Goal: Information Seeking & Learning: Learn about a topic

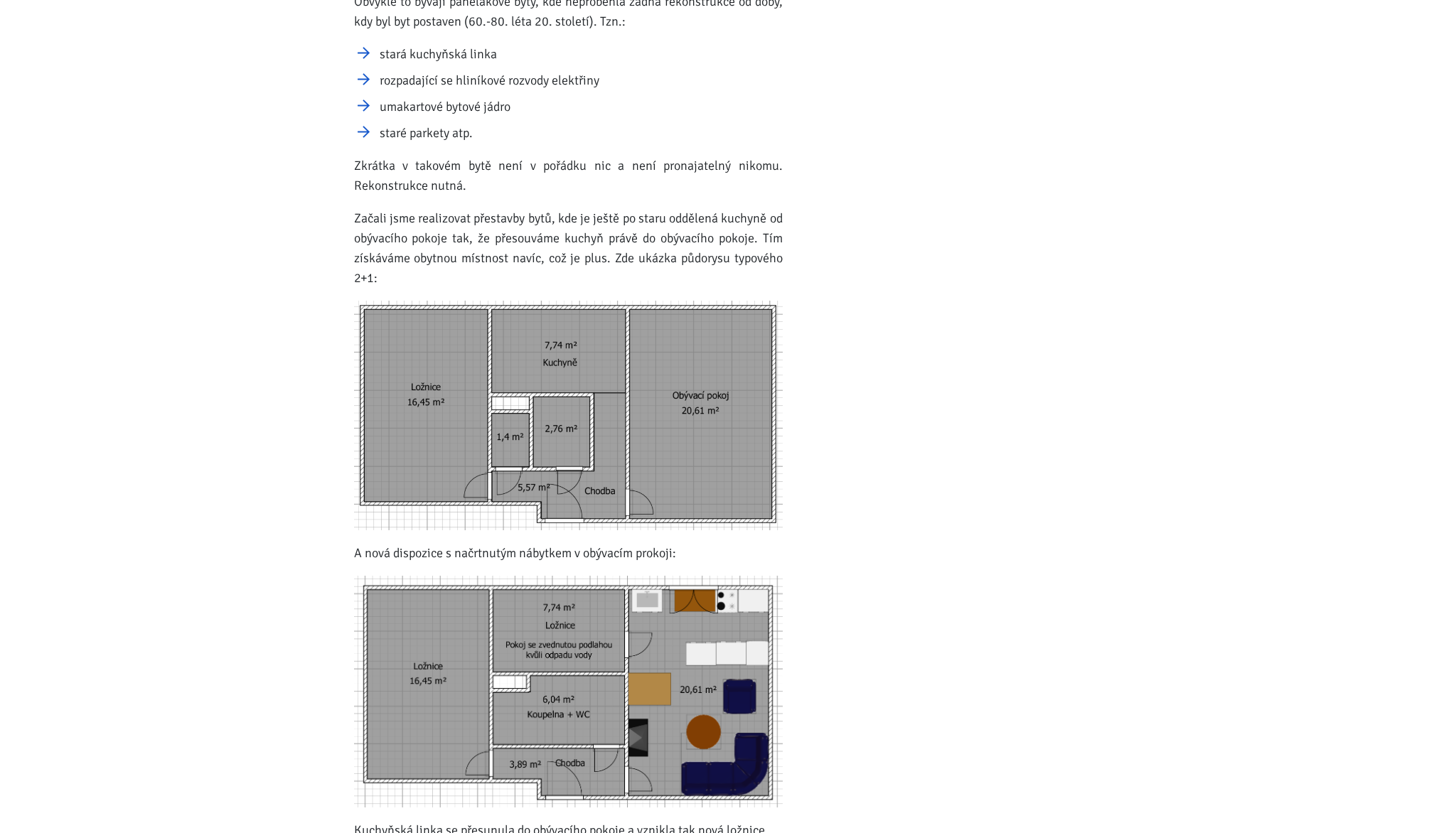
scroll to position [753, 0]
click at [662, 464] on img at bounding box center [568, 414] width 429 height 230
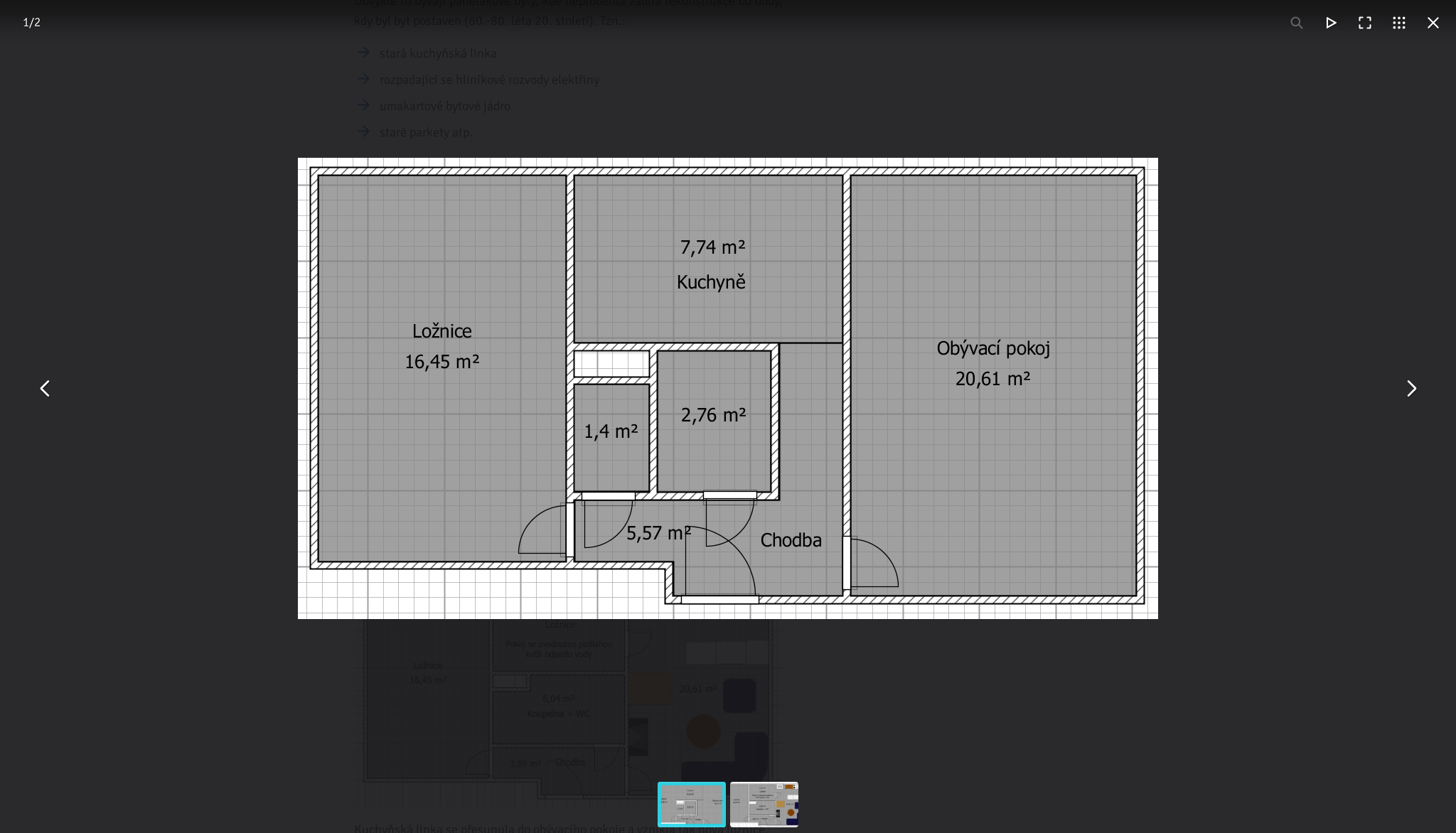
click at [1417, 392] on button "You can close this modal content with the ESC key" at bounding box center [1410, 388] width 34 height 34
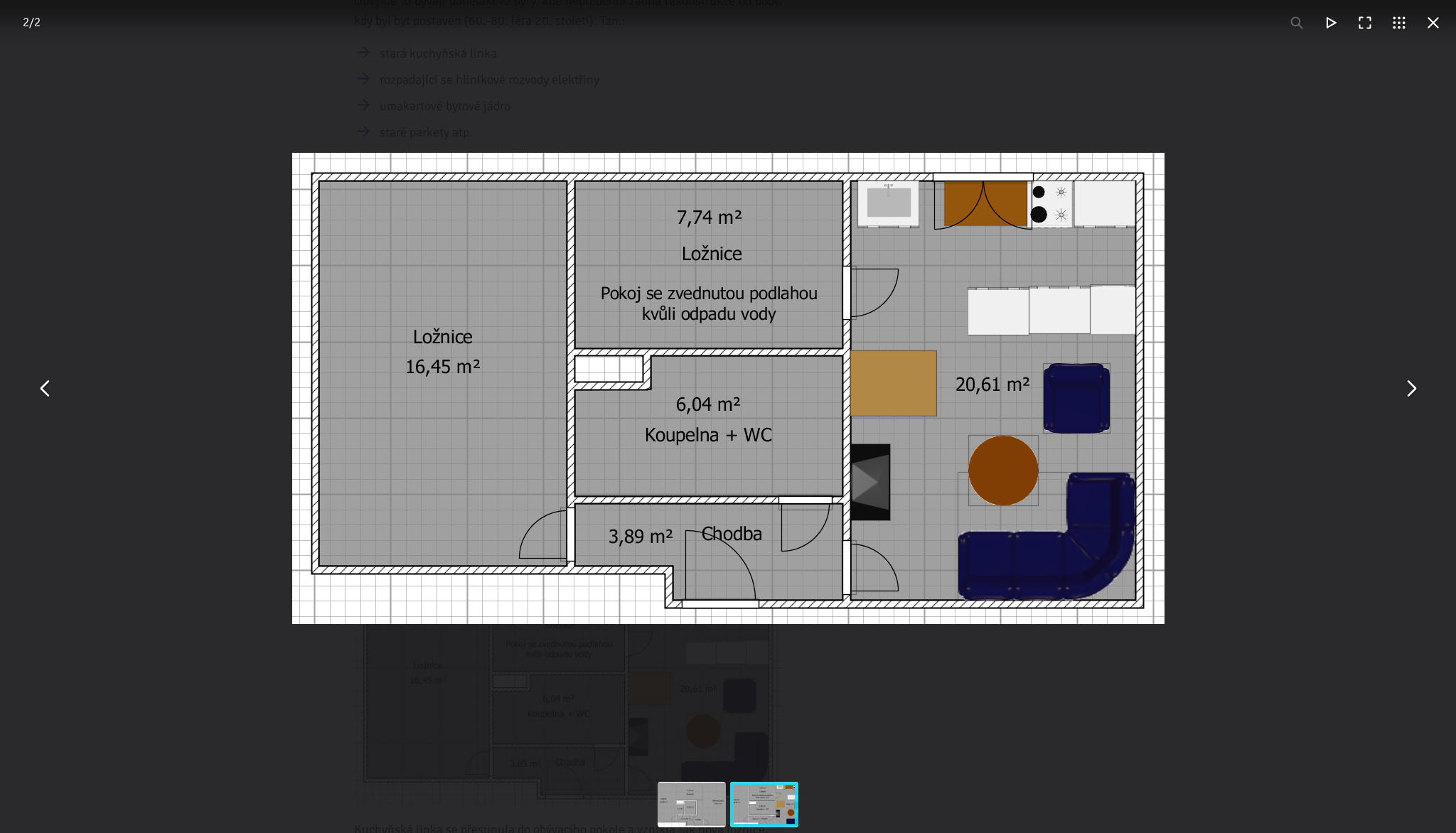
click at [1417, 392] on button "You can close this modal content with the ESC key" at bounding box center [1410, 388] width 34 height 34
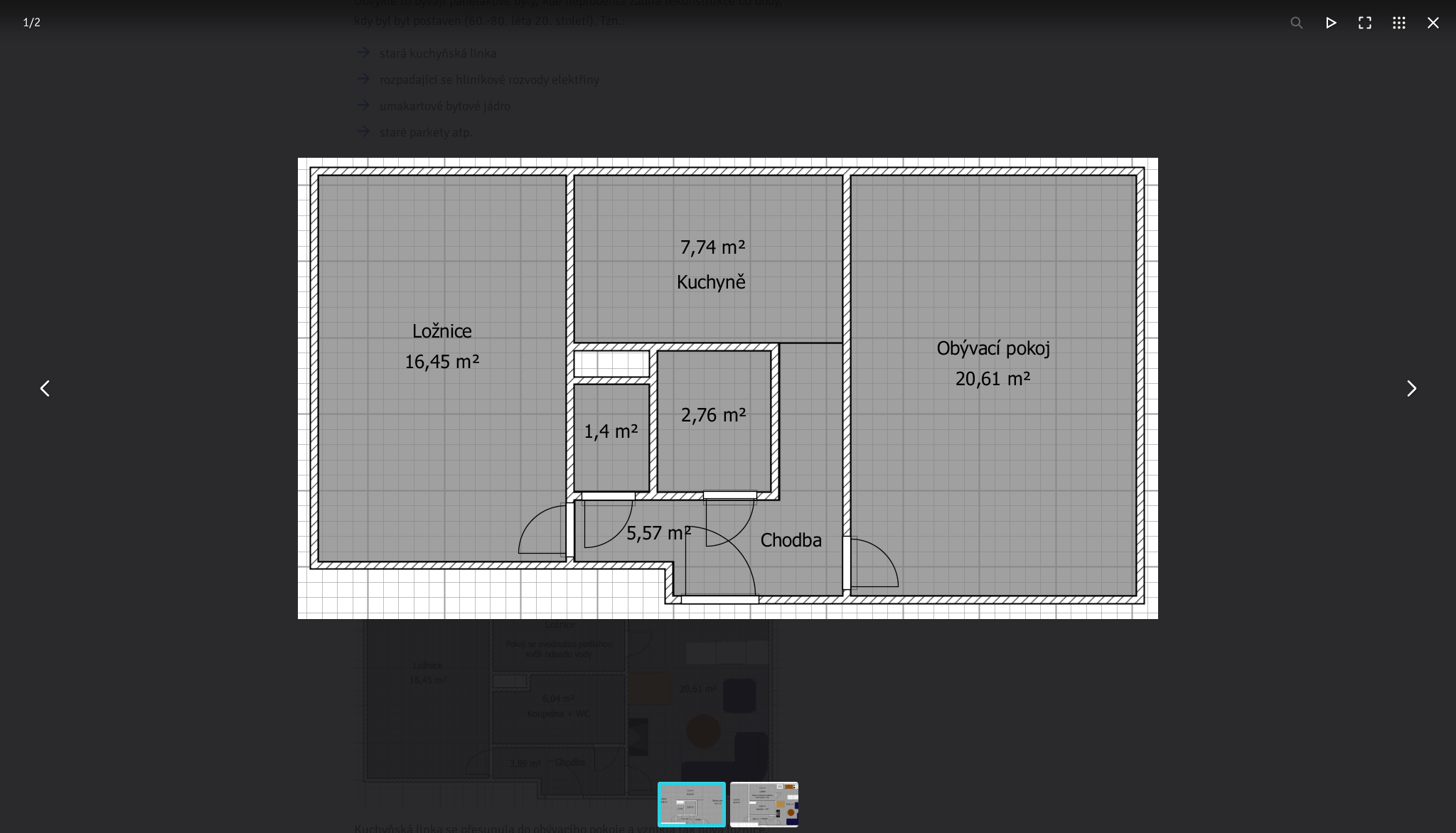
click at [1417, 392] on button "You can close this modal content with the ESC key" at bounding box center [1410, 388] width 34 height 34
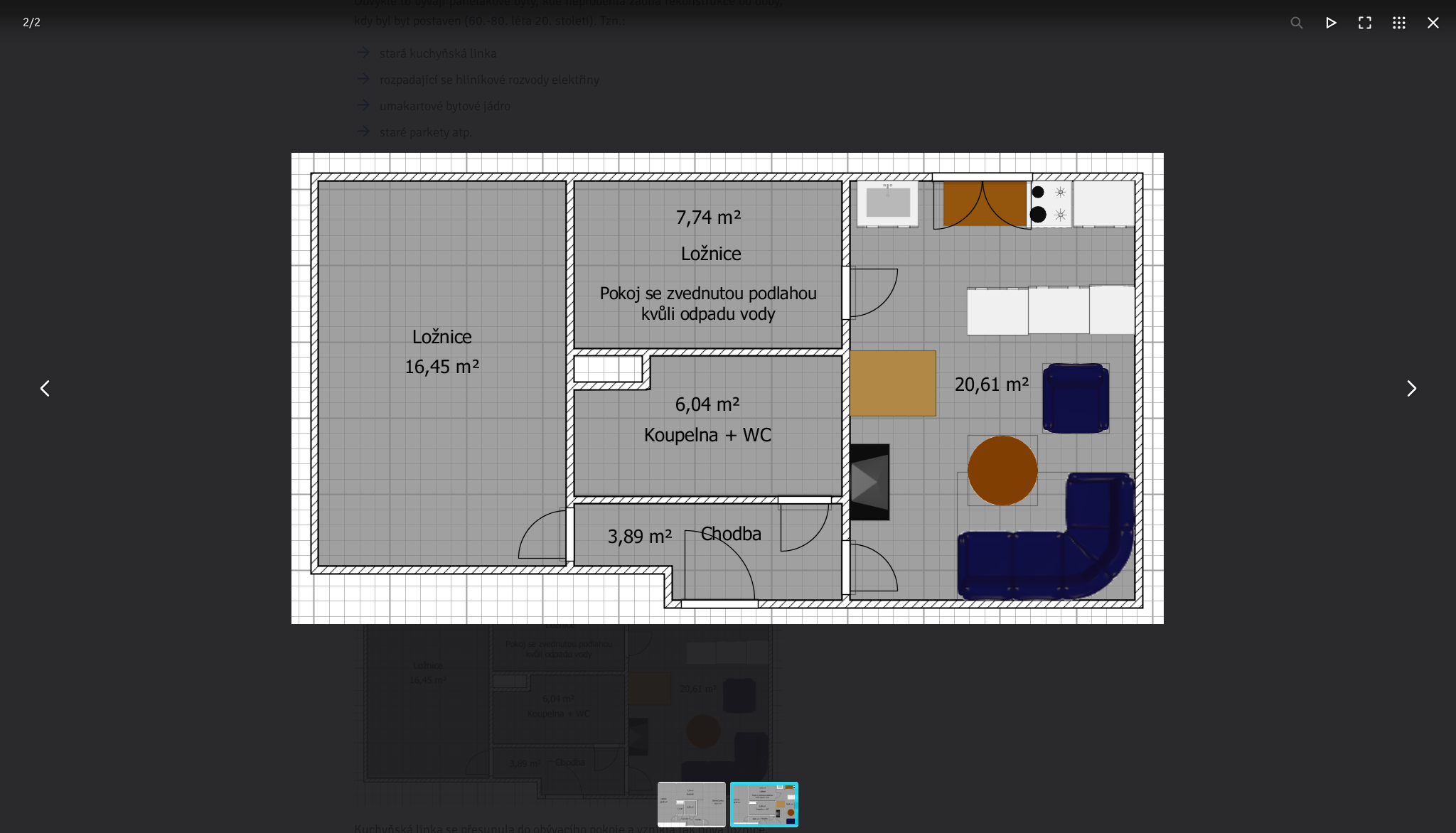
click at [1417, 392] on button "You can close this modal content with the ESC key" at bounding box center [1410, 388] width 34 height 34
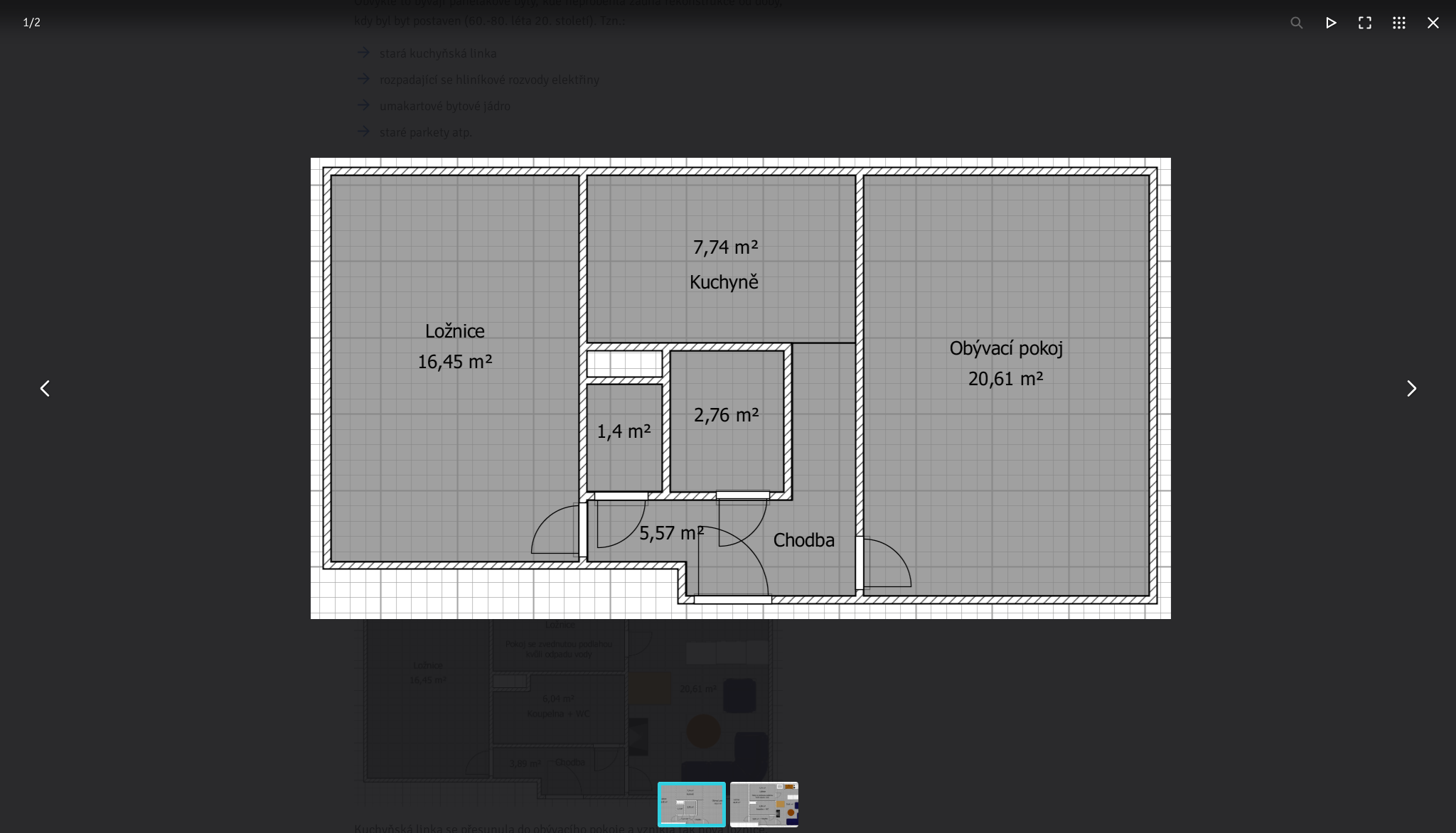
click at [1417, 392] on button "You can close this modal content with the ESC key" at bounding box center [1410, 388] width 34 height 34
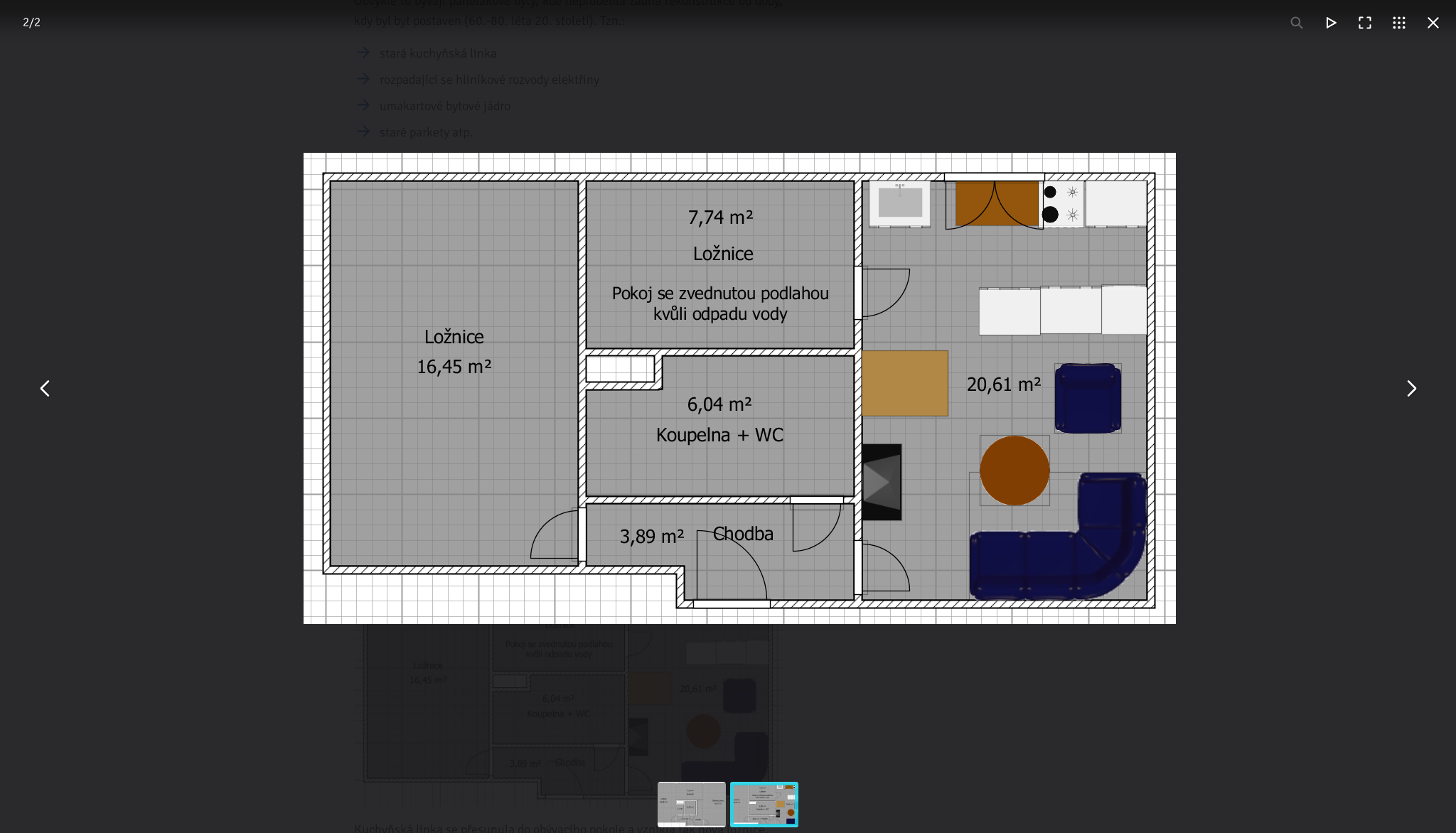
click at [1417, 392] on button "You can close this modal content with the ESC key" at bounding box center [1410, 388] width 34 height 34
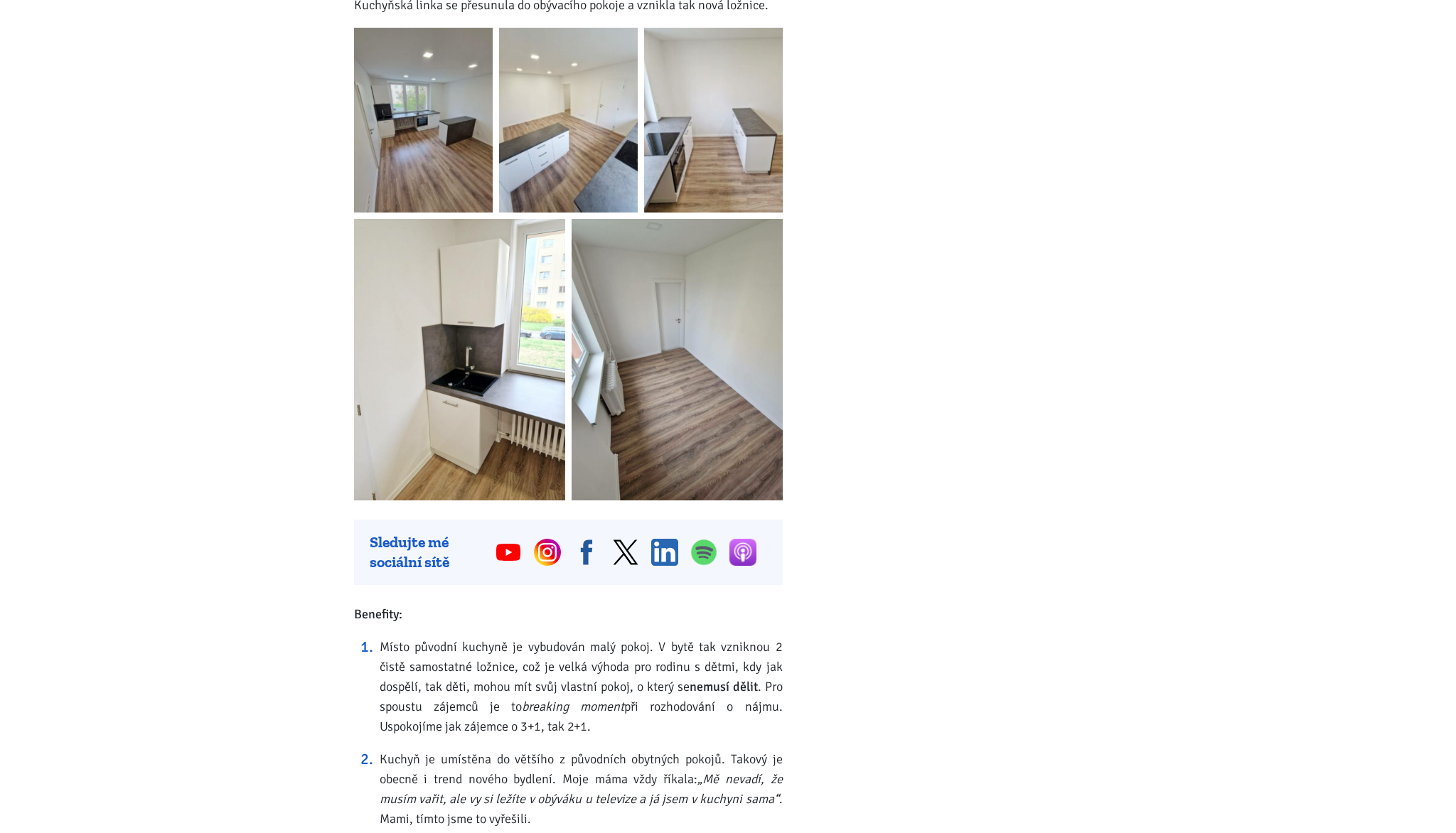
scroll to position [1578, 0]
click at [447, 126] on img at bounding box center [423, 119] width 138 height 185
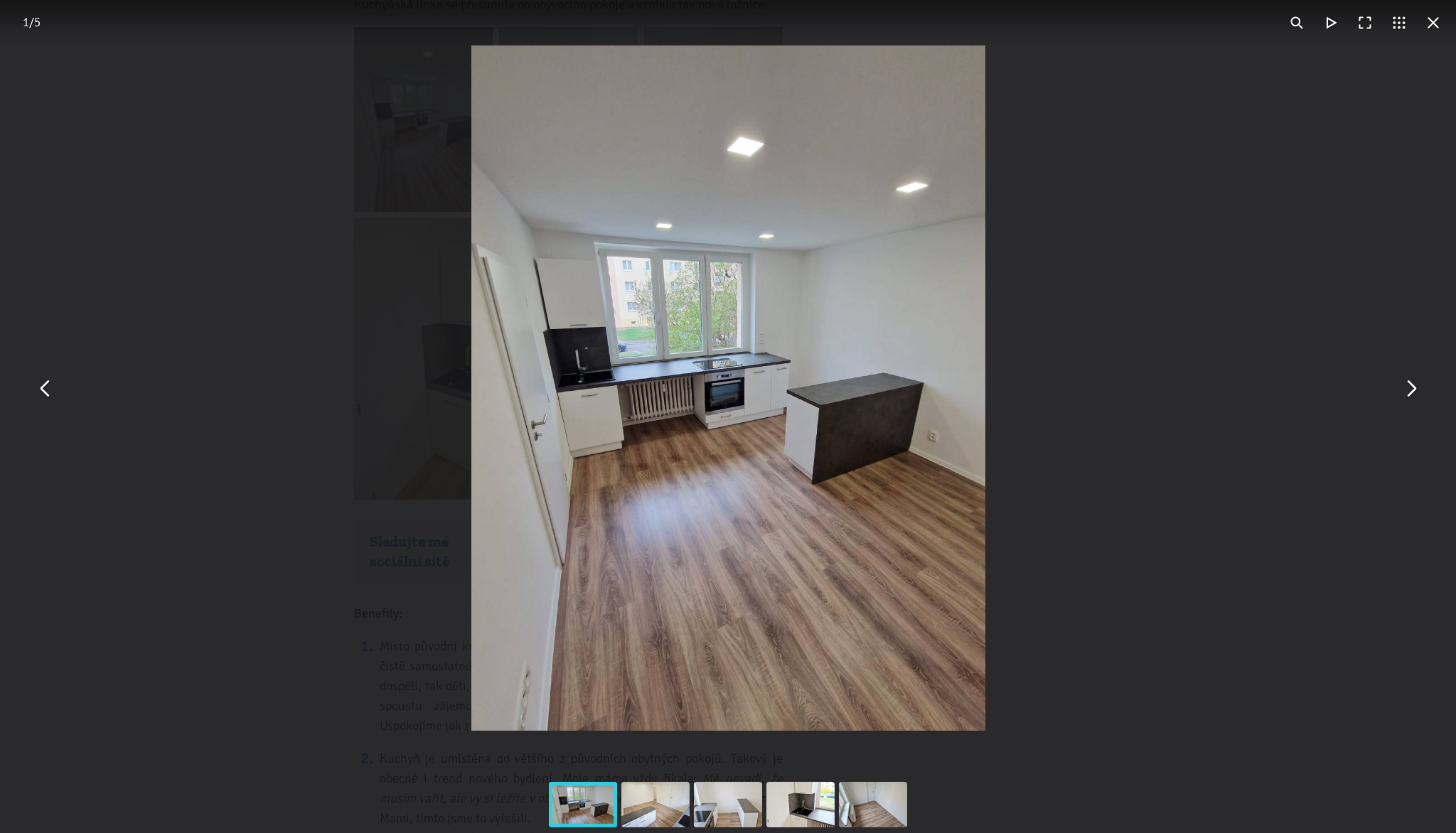
click at [1409, 381] on button "You can close this modal content with the ESC key" at bounding box center [1410, 388] width 34 height 34
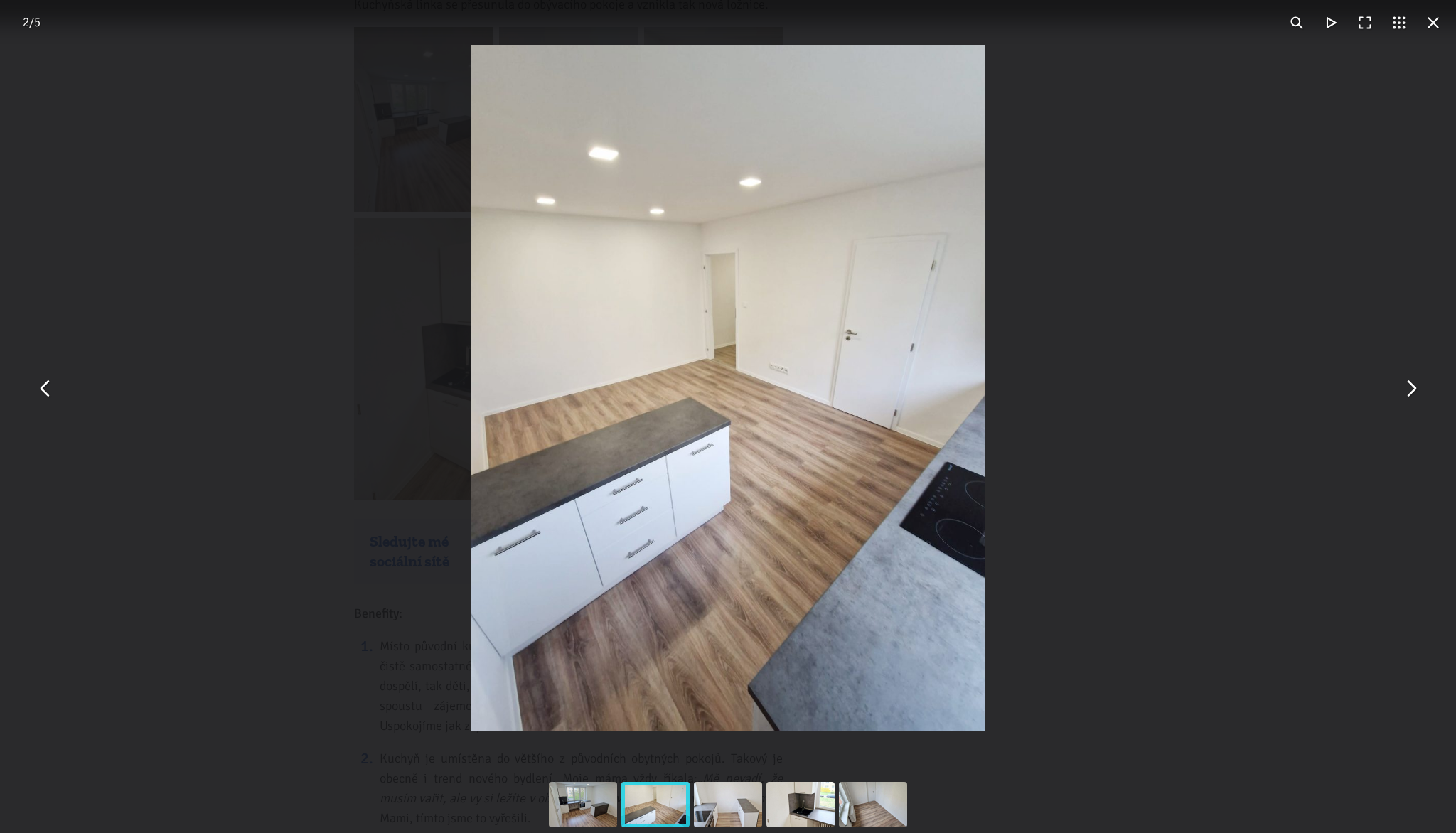
click at [1409, 381] on button "You can close this modal content with the ESC key" at bounding box center [1410, 388] width 34 height 34
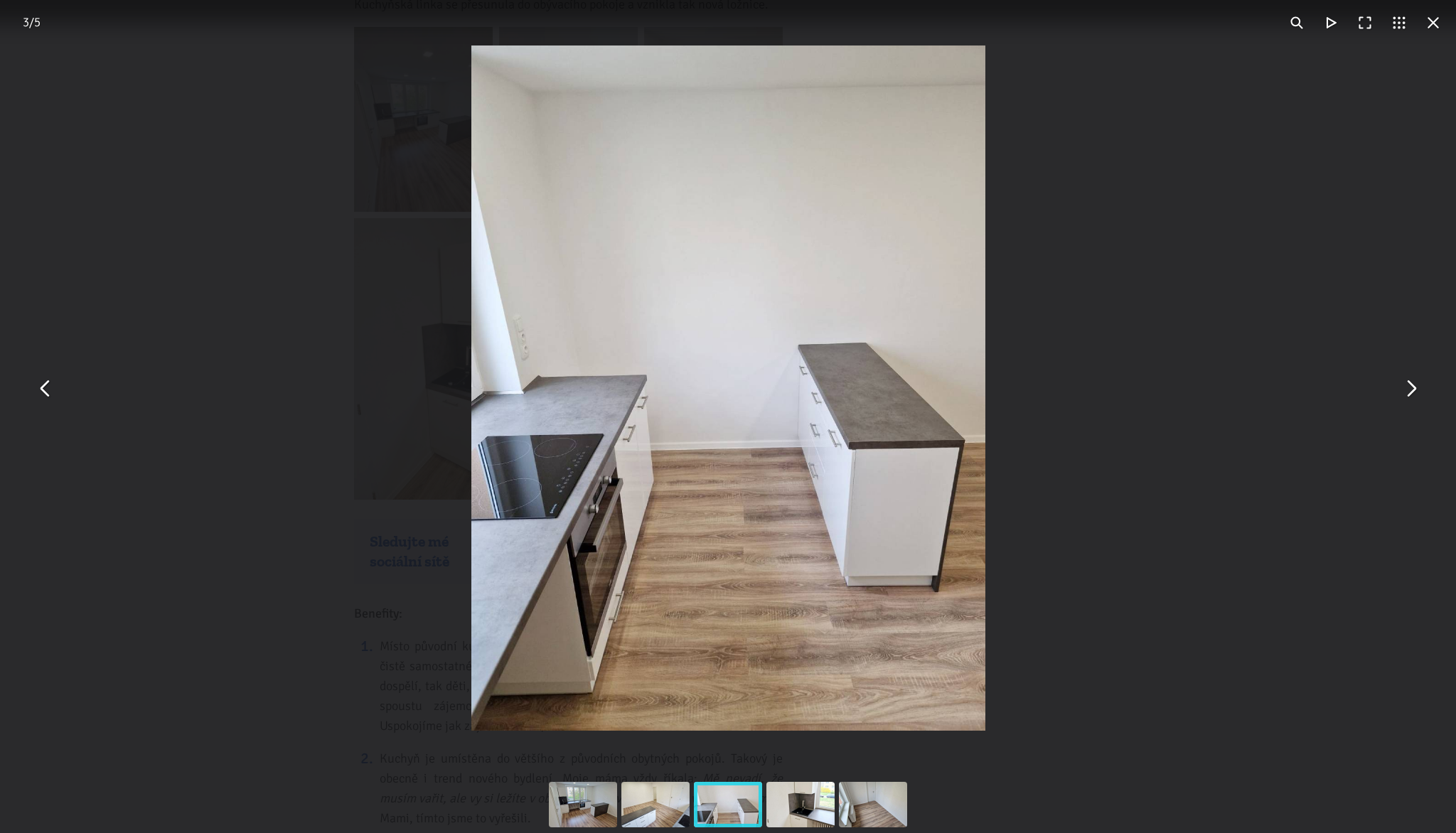
click at [1409, 381] on button "You can close this modal content with the ESC key" at bounding box center [1410, 388] width 34 height 34
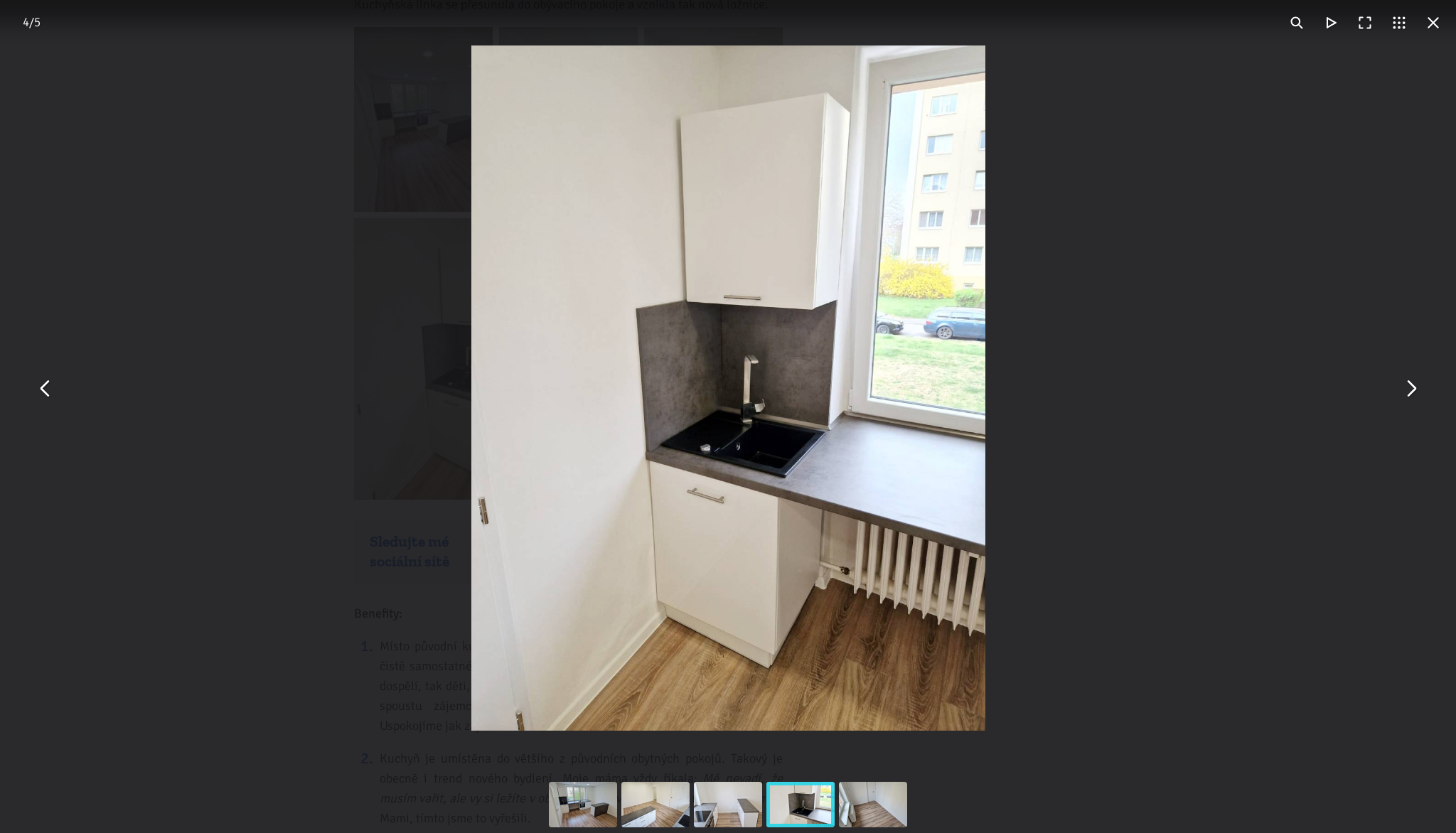
click at [1409, 381] on button "You can close this modal content with the ESC key" at bounding box center [1410, 388] width 34 height 34
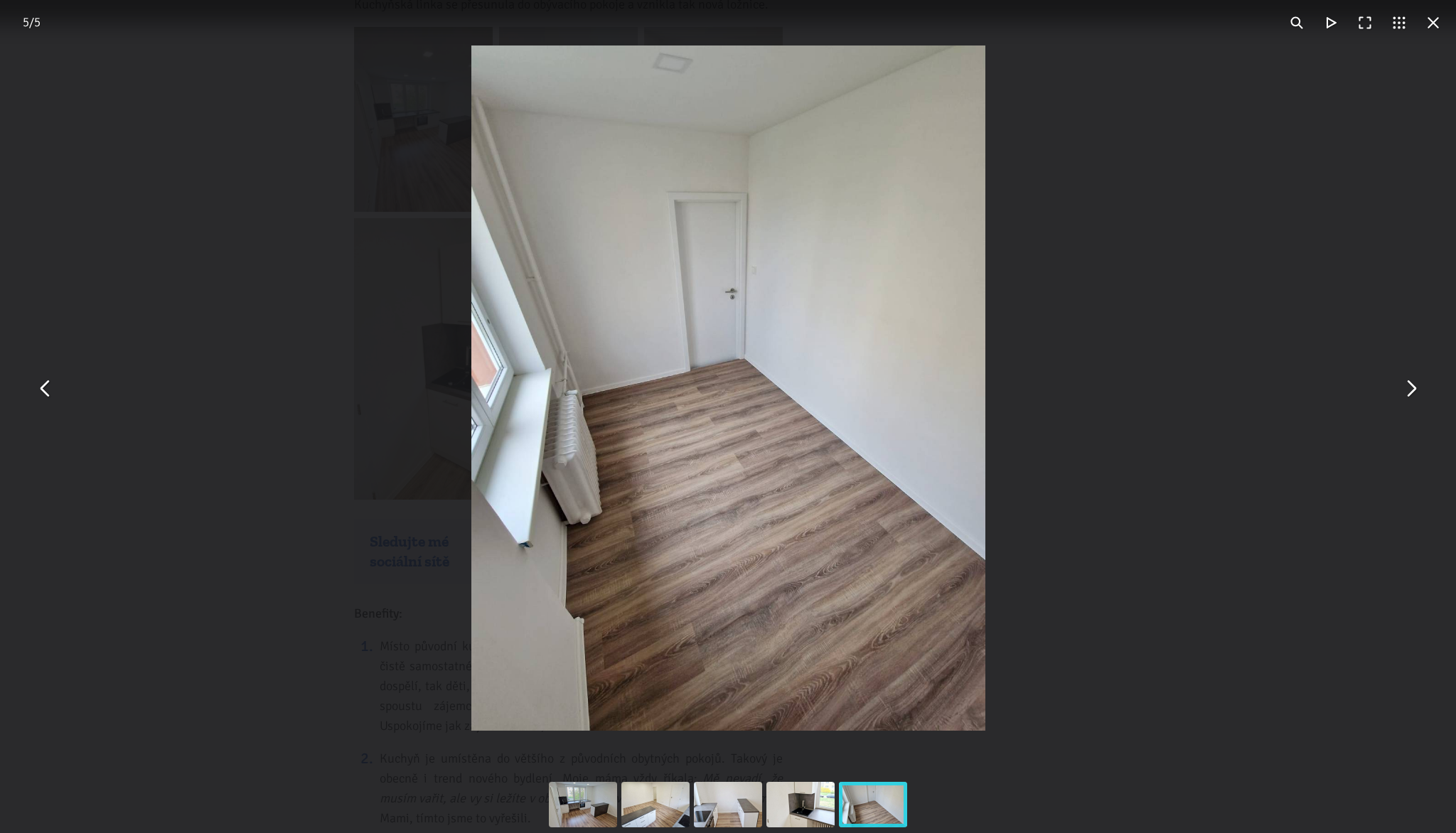
click at [1409, 381] on button "You can close this modal content with the ESC key" at bounding box center [1410, 388] width 34 height 34
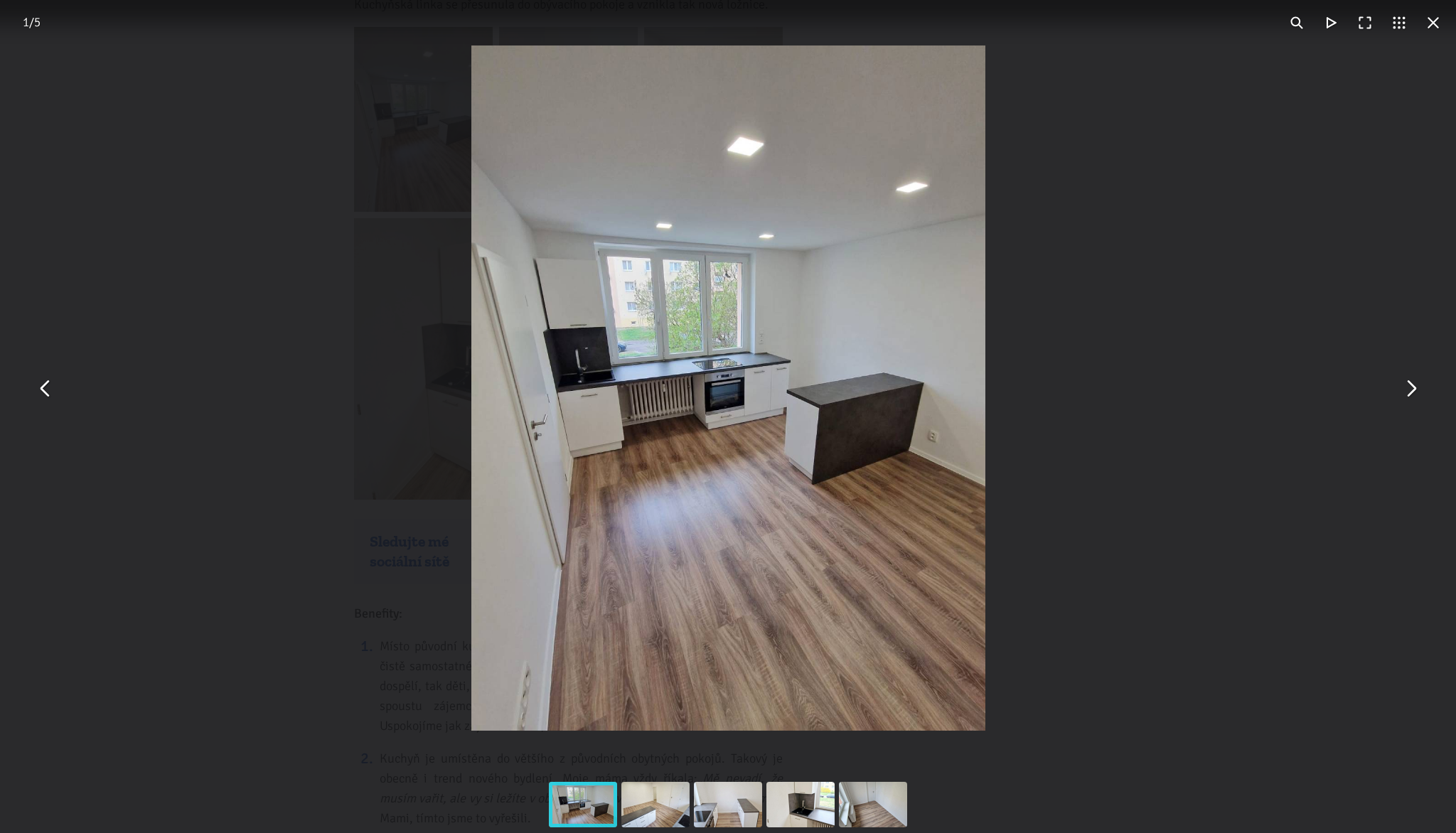
click at [1409, 381] on button "You can close this modal content with the ESC key" at bounding box center [1410, 388] width 34 height 34
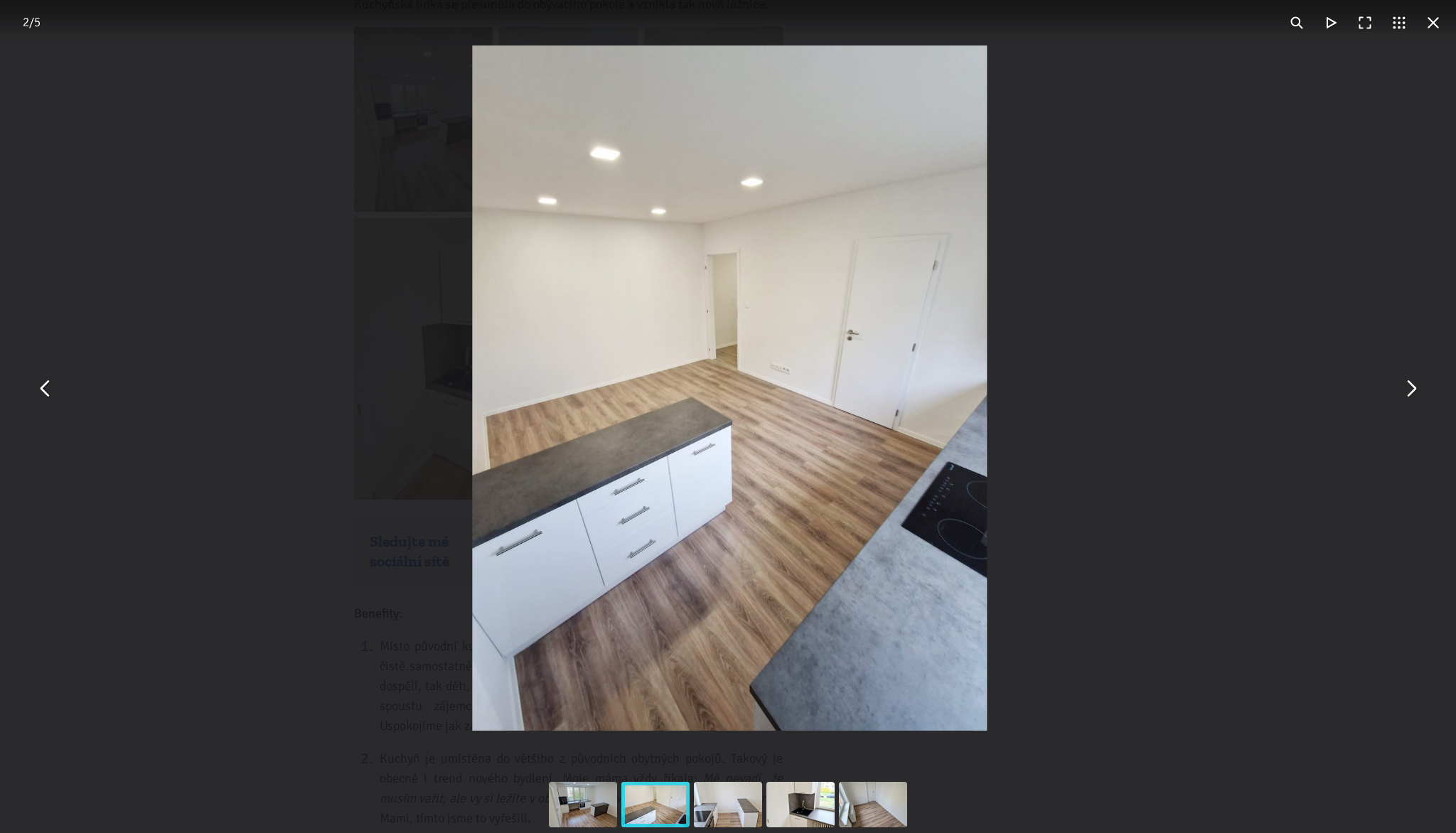
click at [1409, 381] on button "You can close this modal content with the ESC key" at bounding box center [1410, 388] width 34 height 34
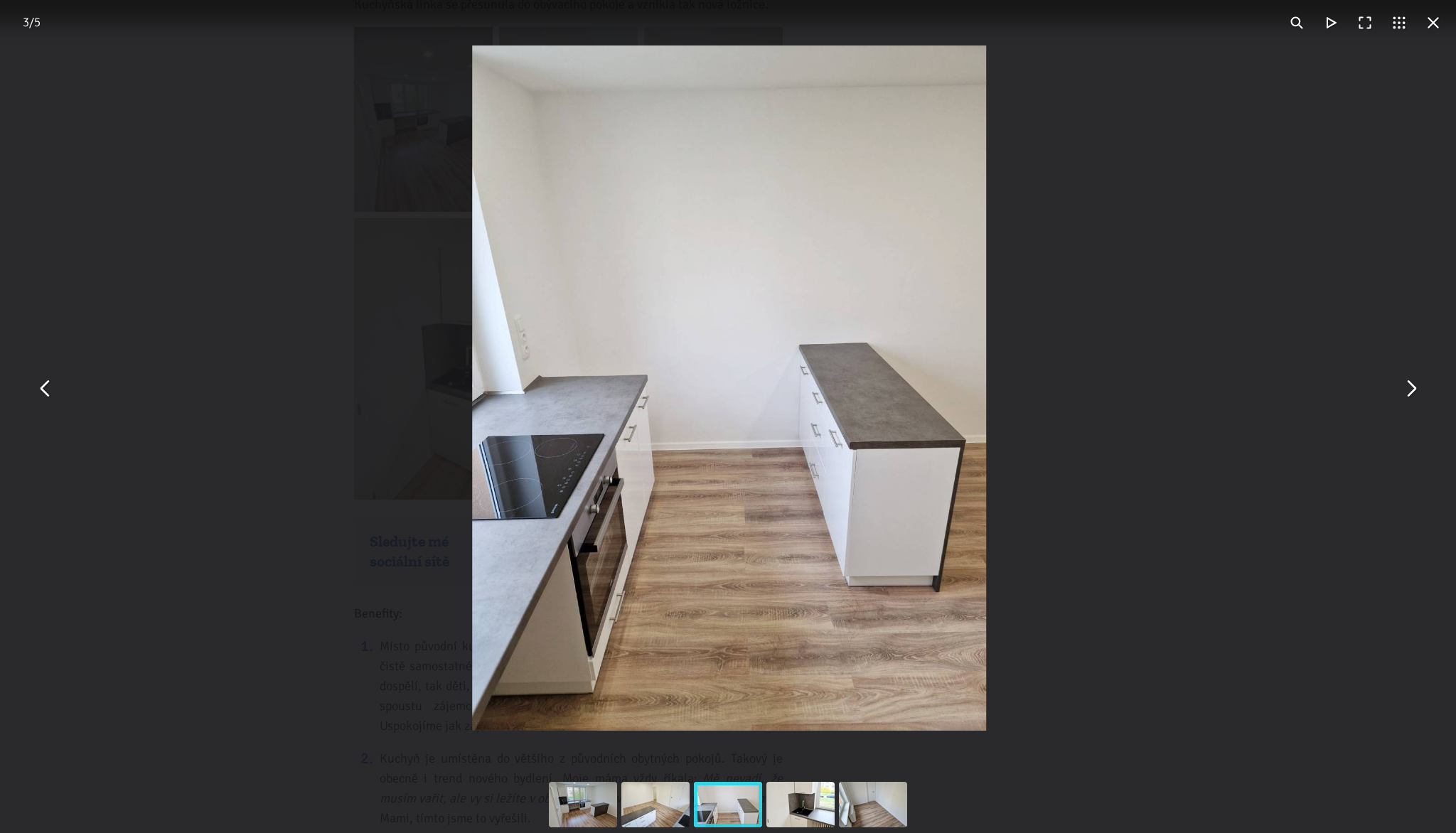
click at [1409, 381] on button "You can close this modal content with the ESC key" at bounding box center [1410, 388] width 34 height 34
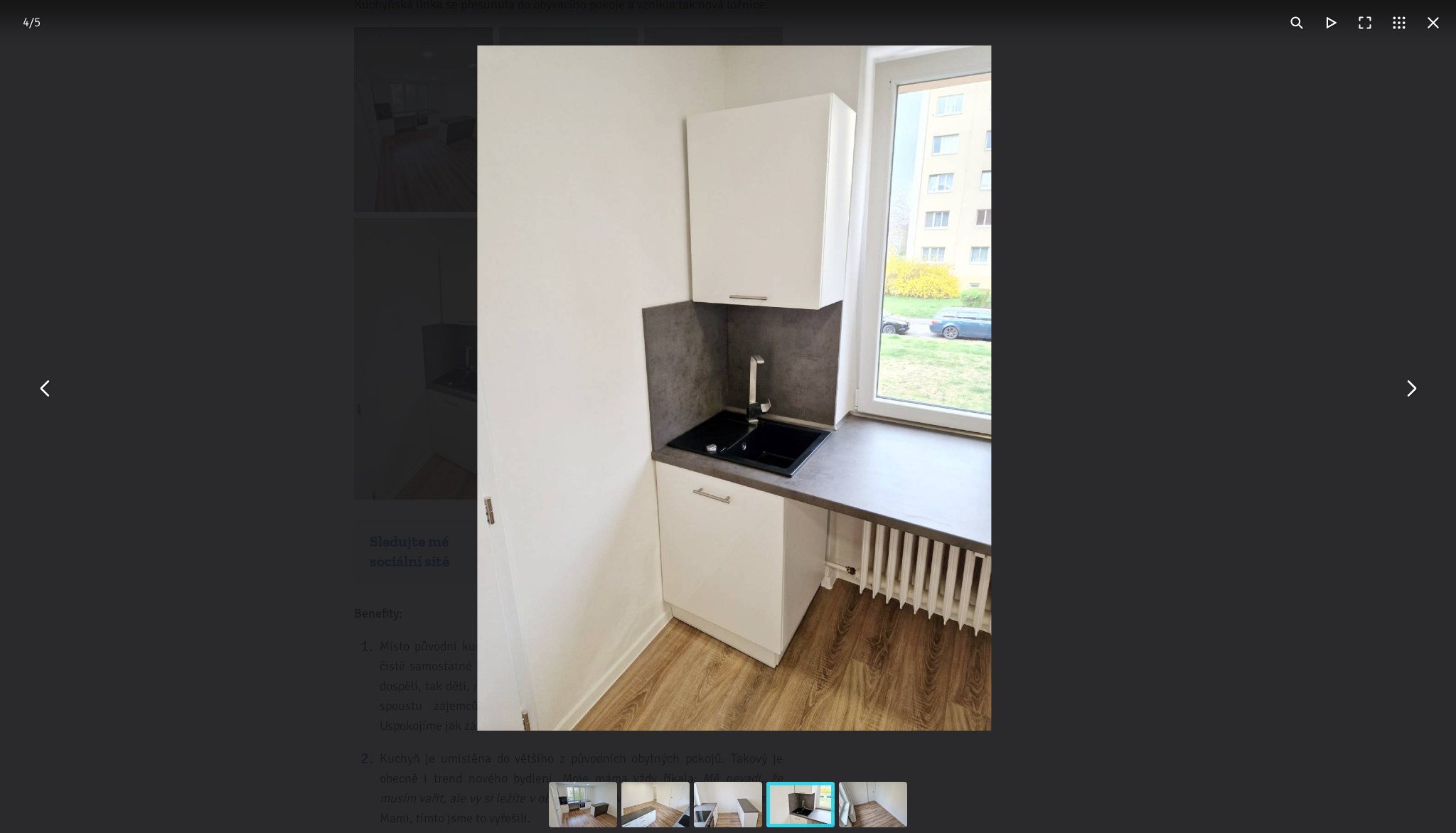
click at [1409, 381] on button "You can close this modal content with the ESC key" at bounding box center [1410, 388] width 34 height 34
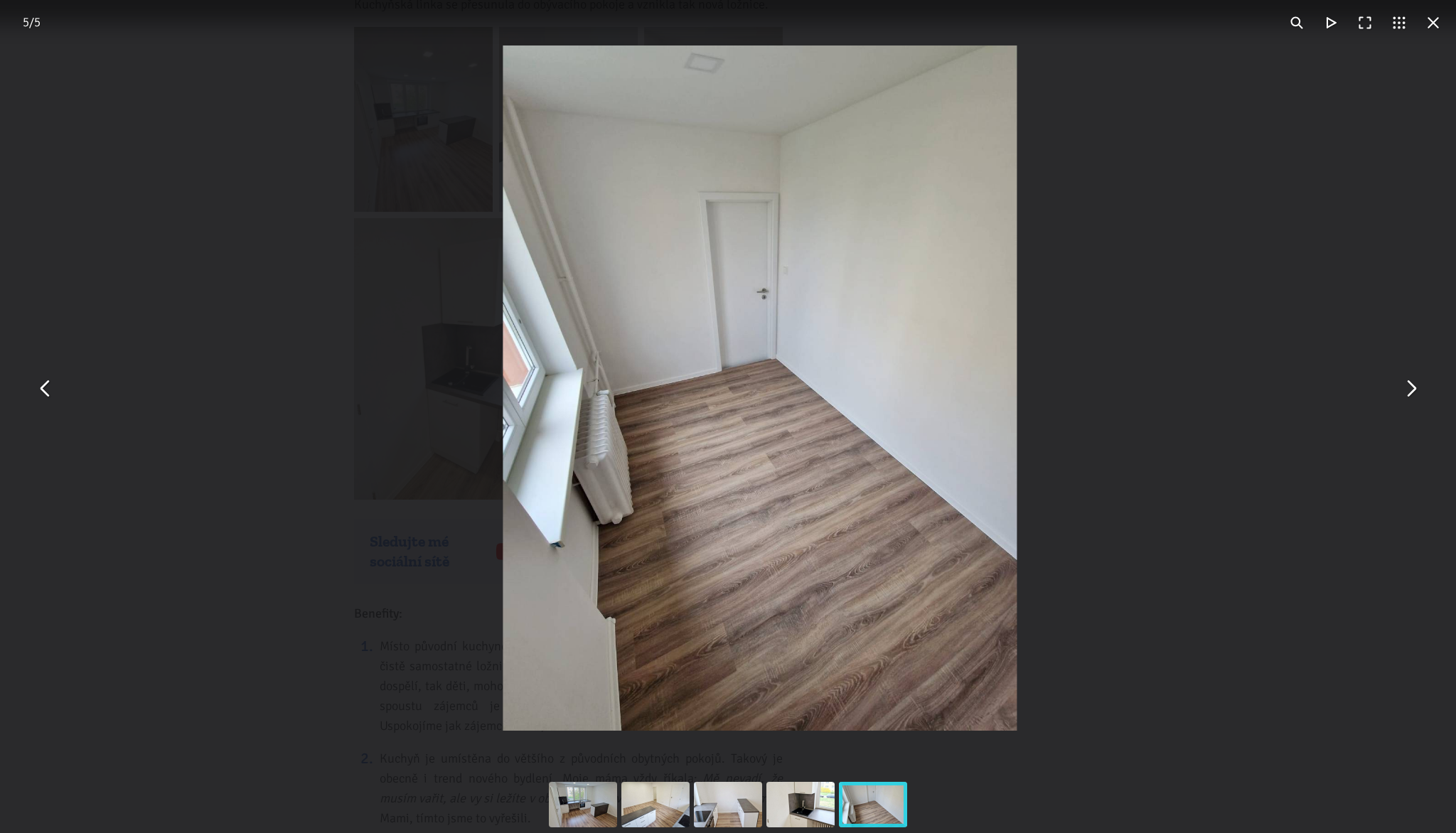
click at [1409, 381] on button "You can close this modal content with the ESC key" at bounding box center [1410, 388] width 34 height 34
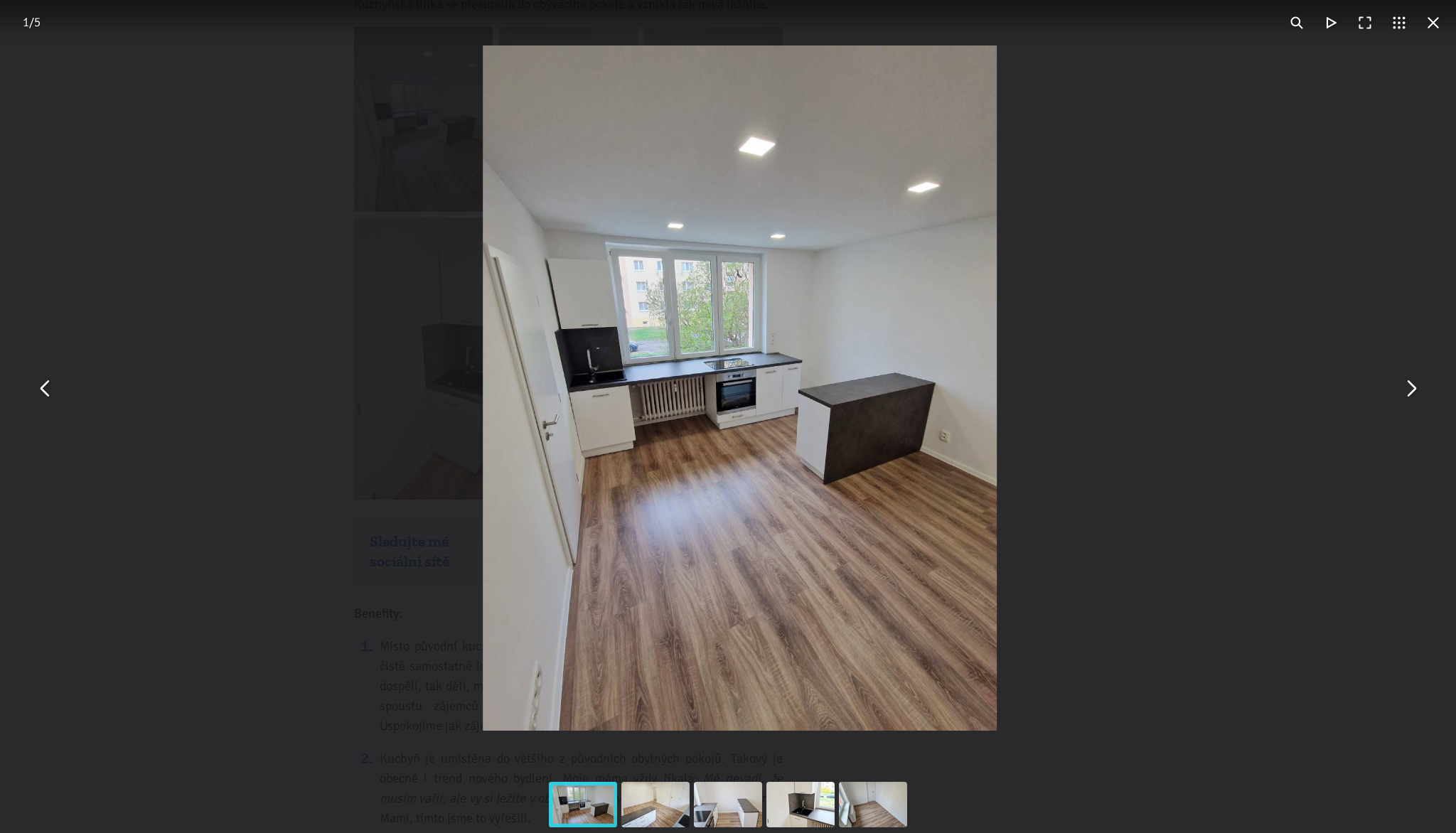
click at [1338, 174] on div "You can close this modal content with the ESC key" at bounding box center [739, 388] width 1456 height 776
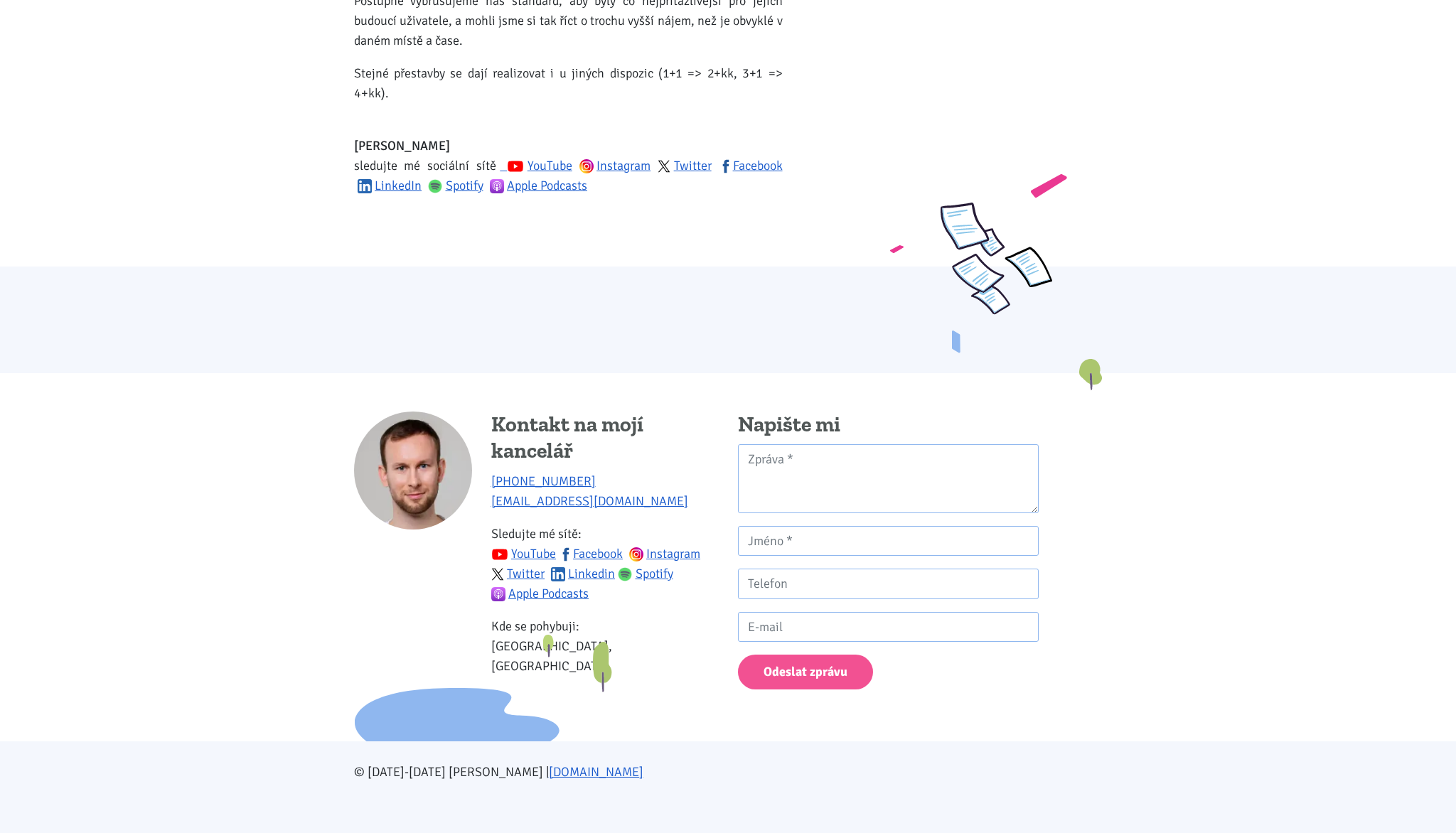
scroll to position [2672, 0]
